Goal: Task Accomplishment & Management: Manage account settings

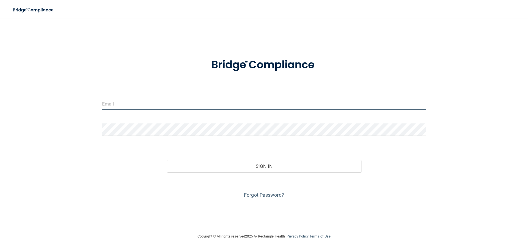
click at [122, 104] on input "email" at bounding box center [264, 103] width 324 height 12
type input "[EMAIL_ADDRESS][DOMAIN_NAME]"
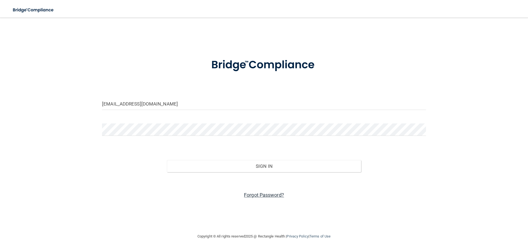
click at [274, 196] on link "Forgot Password?" at bounding box center [264, 195] width 40 height 6
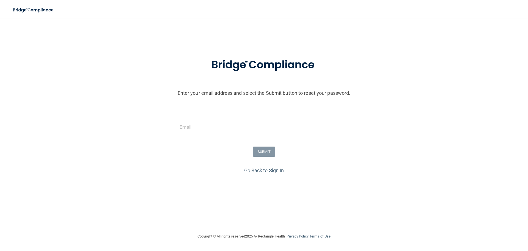
click at [229, 125] on input "email" at bounding box center [264, 127] width 169 height 12
type input "[EMAIL_ADDRESS][DOMAIN_NAME]"
click at [266, 152] on button "SUBMIT" at bounding box center [264, 151] width 22 height 10
